Goal: Navigation & Orientation: Find specific page/section

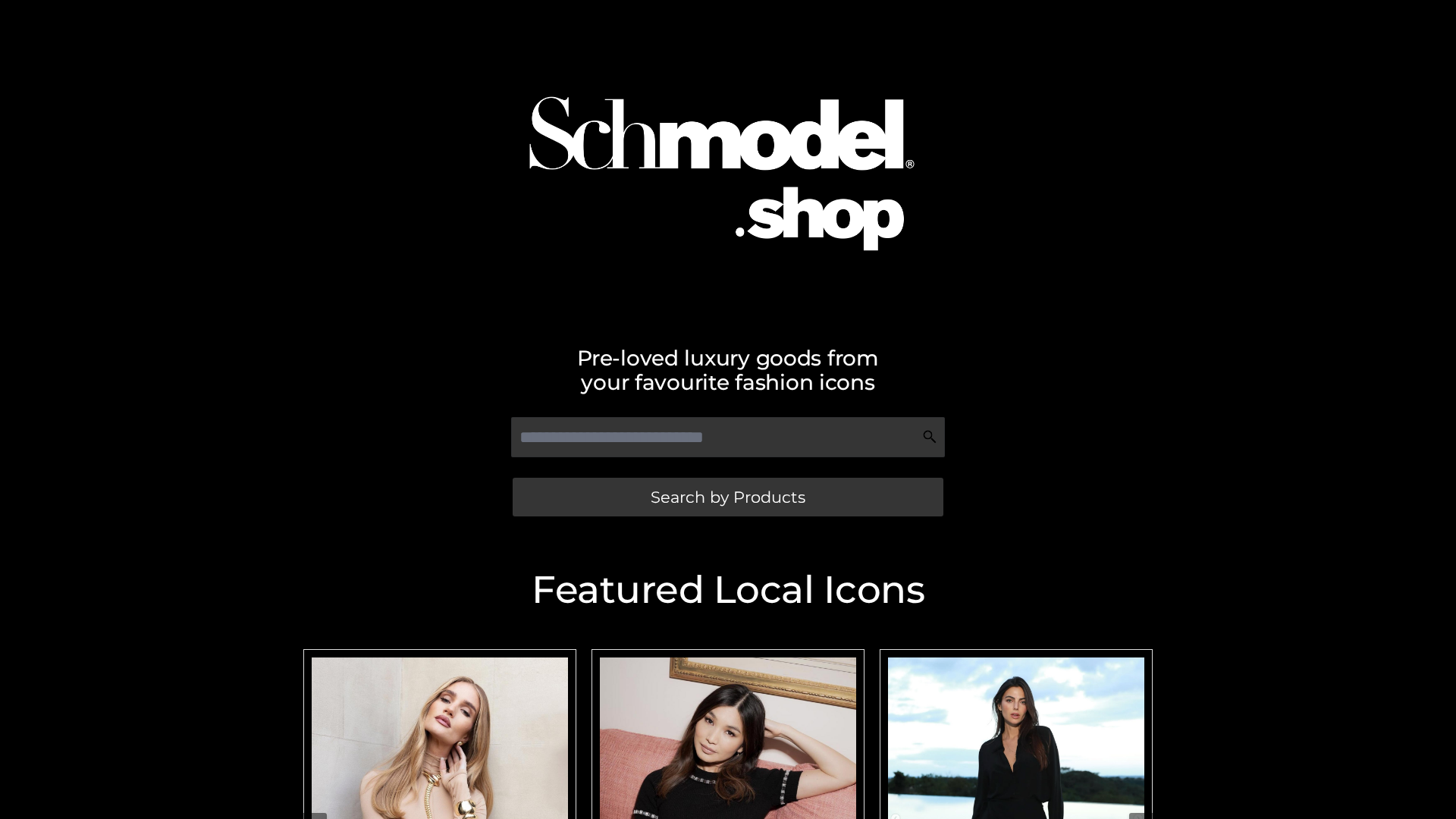
click at [728, 496] on span "Search by Products" at bounding box center [728, 496] width 155 height 16
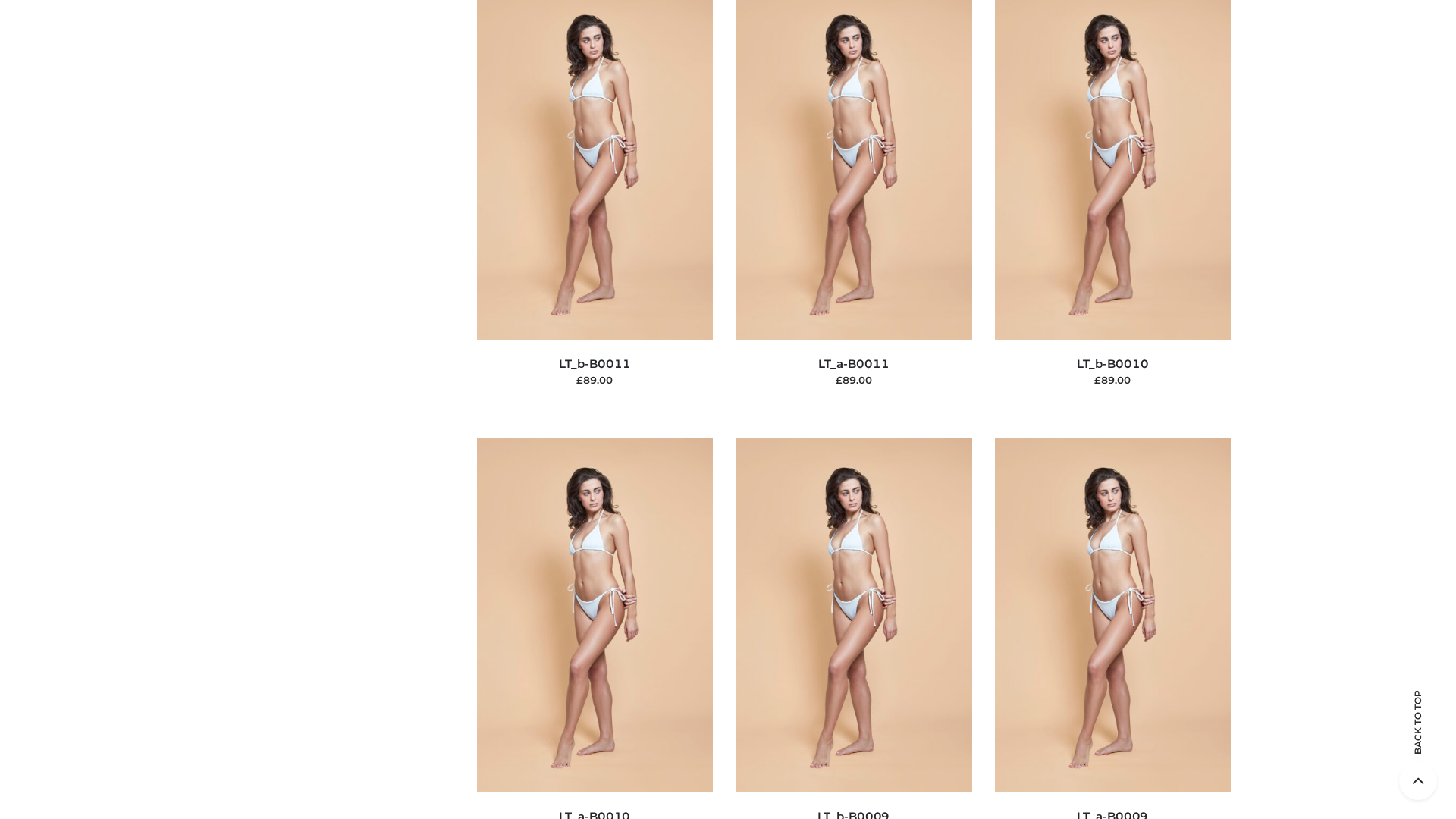
scroll to position [6809, 0]
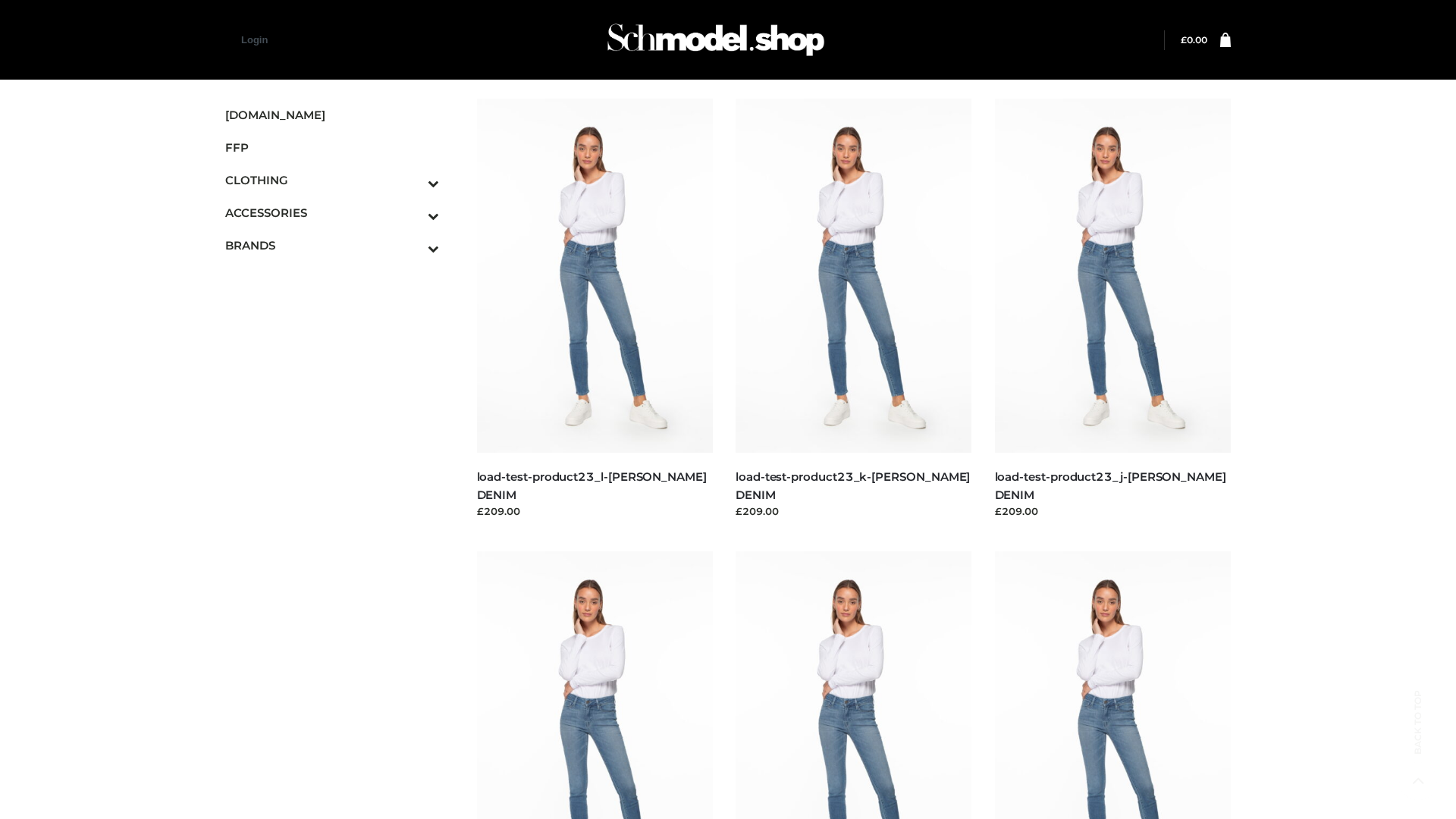
scroll to position [1330, 0]
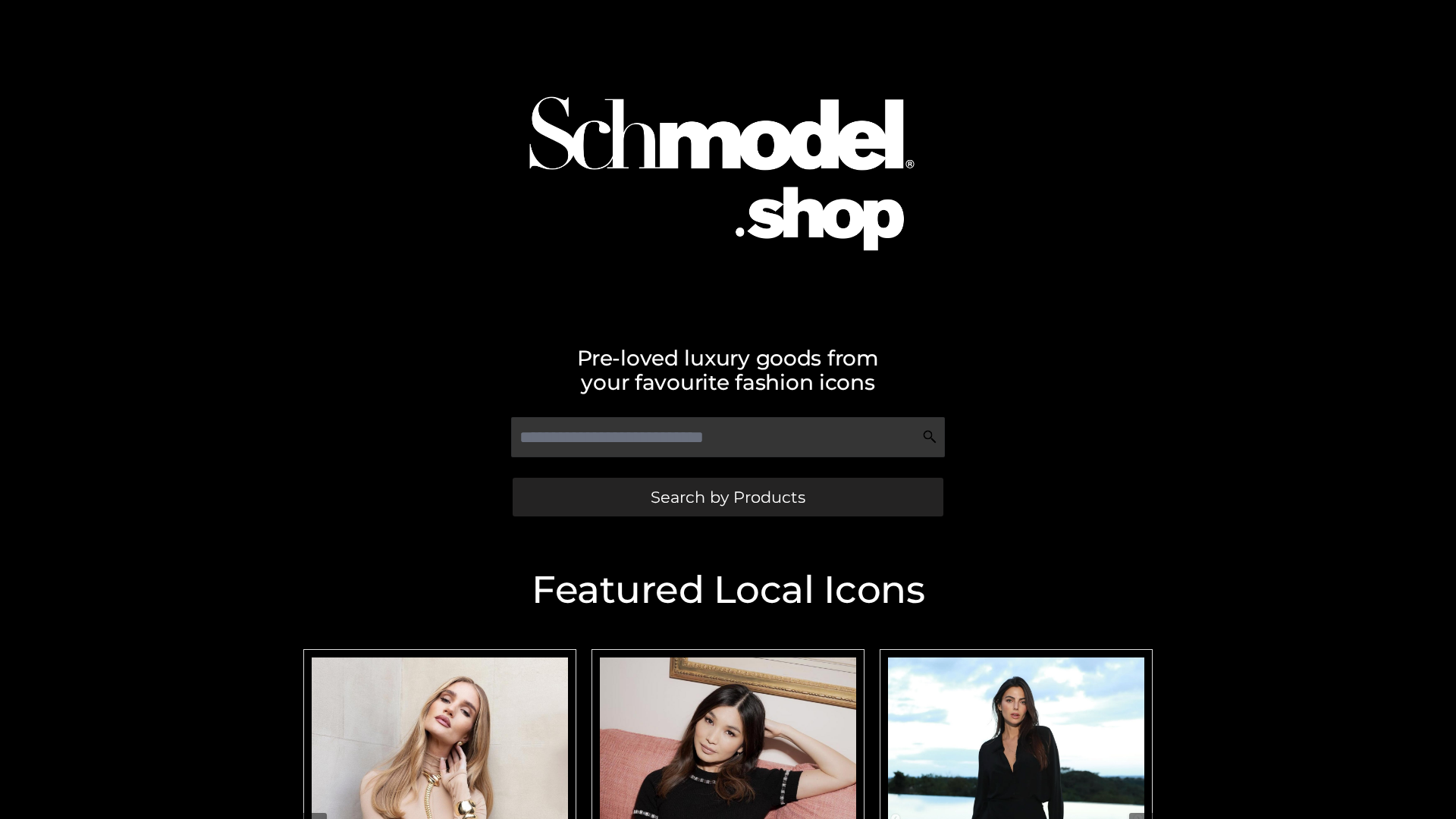
click at [728, 496] on span "Search by Products" at bounding box center [728, 496] width 155 height 16
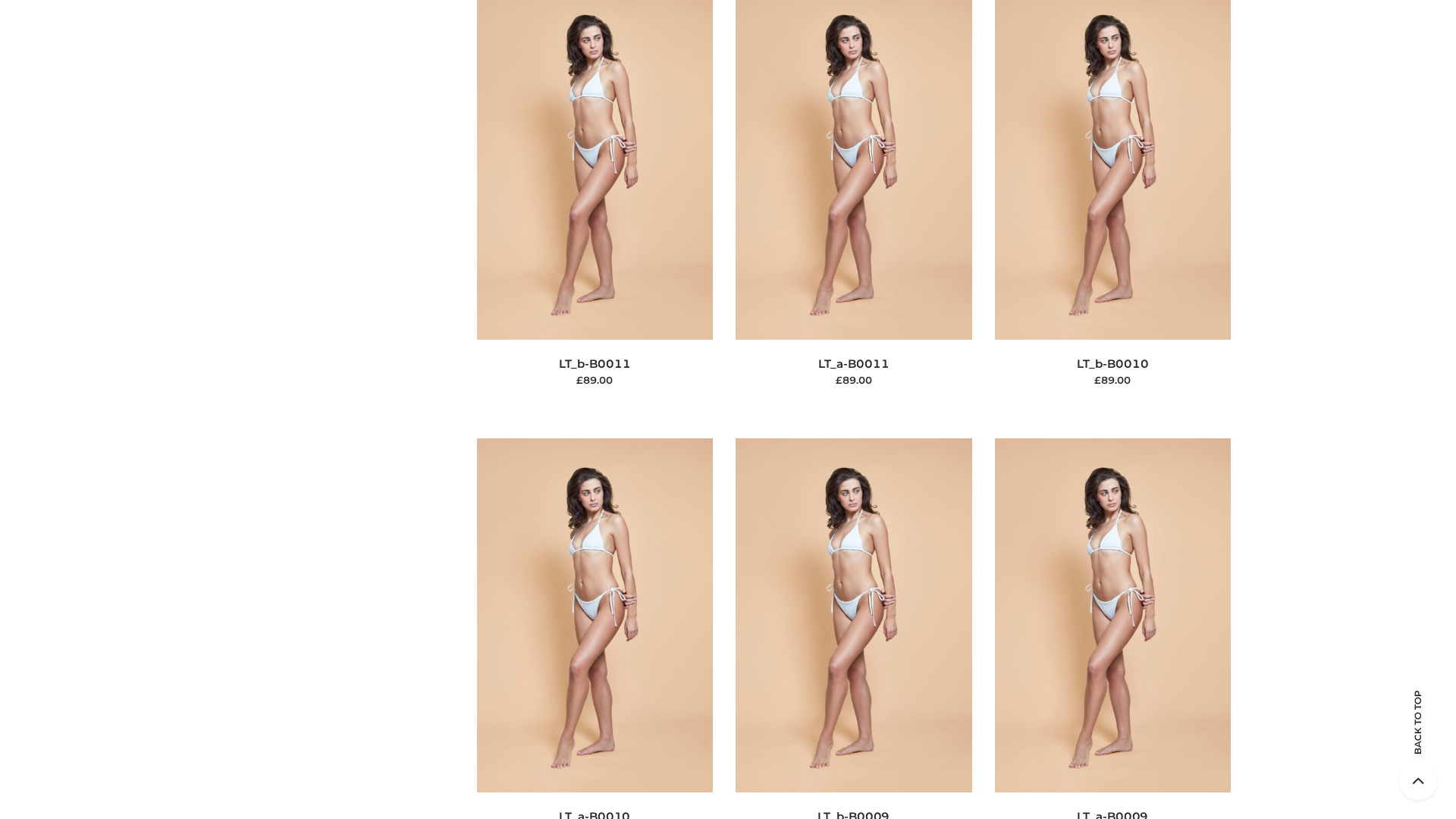
scroll to position [6809, 0]
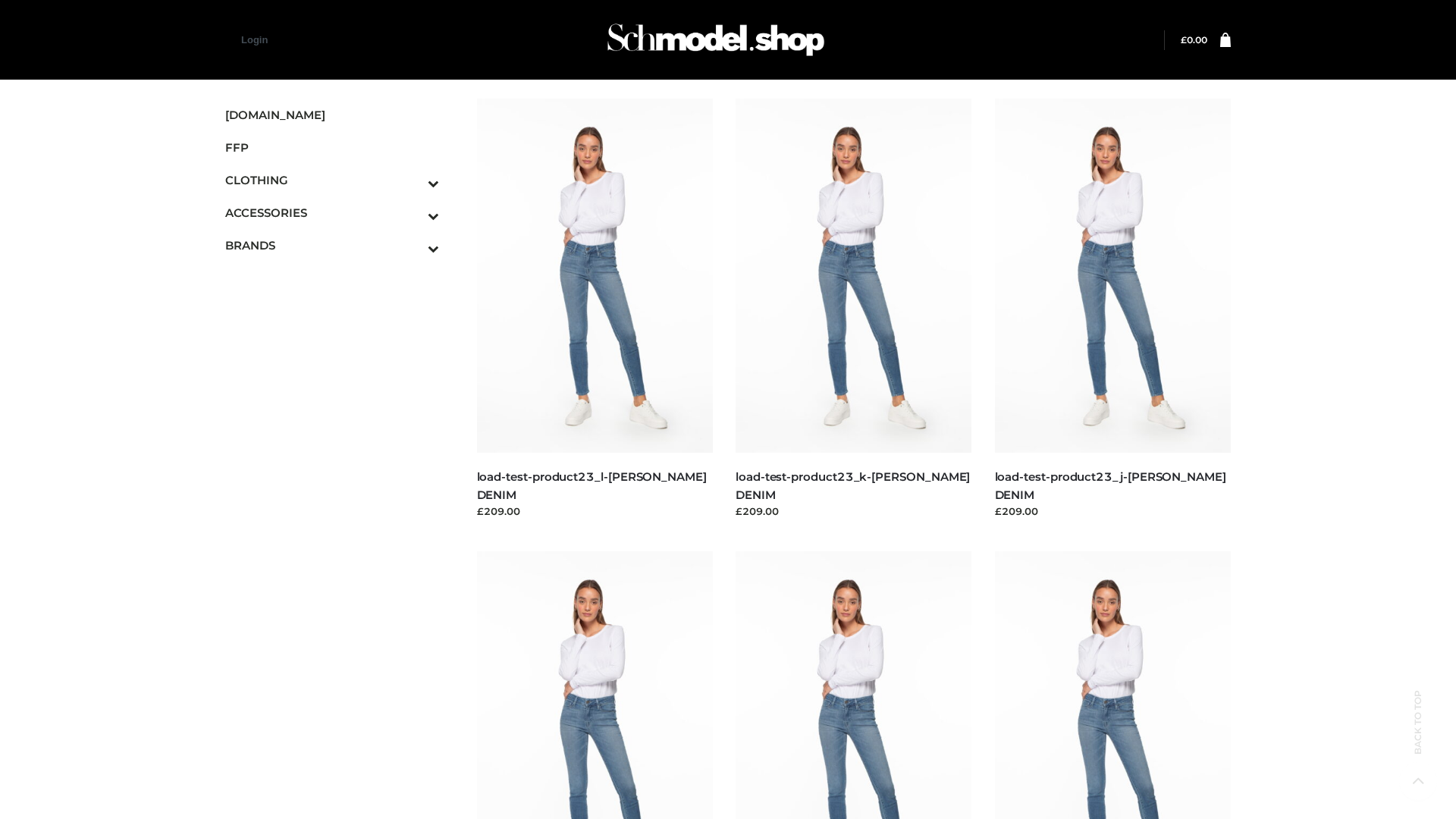
scroll to position [1330, 0]
